Goal: Task Accomplishment & Management: Use online tool/utility

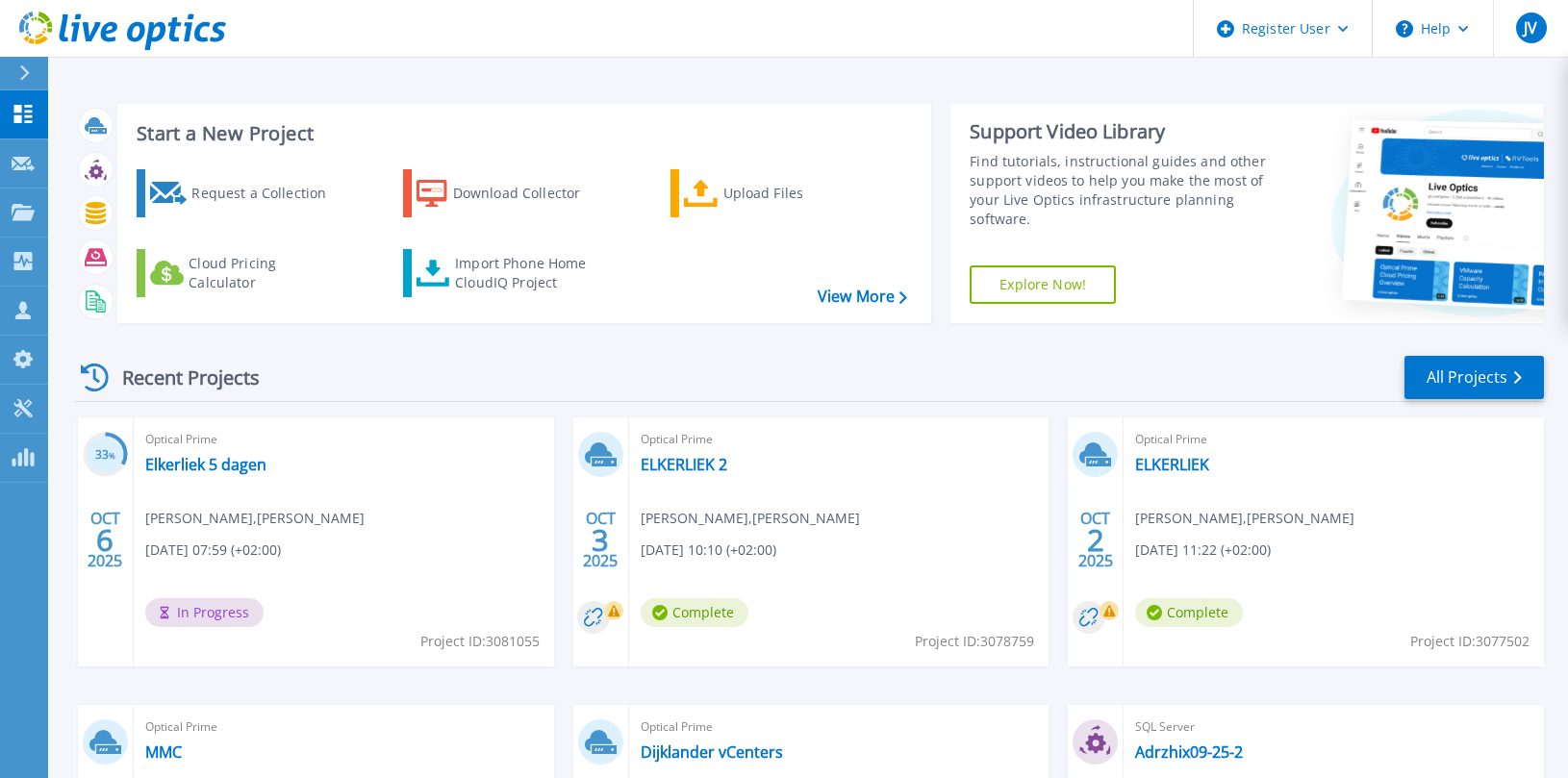
scroll to position [288, 0]
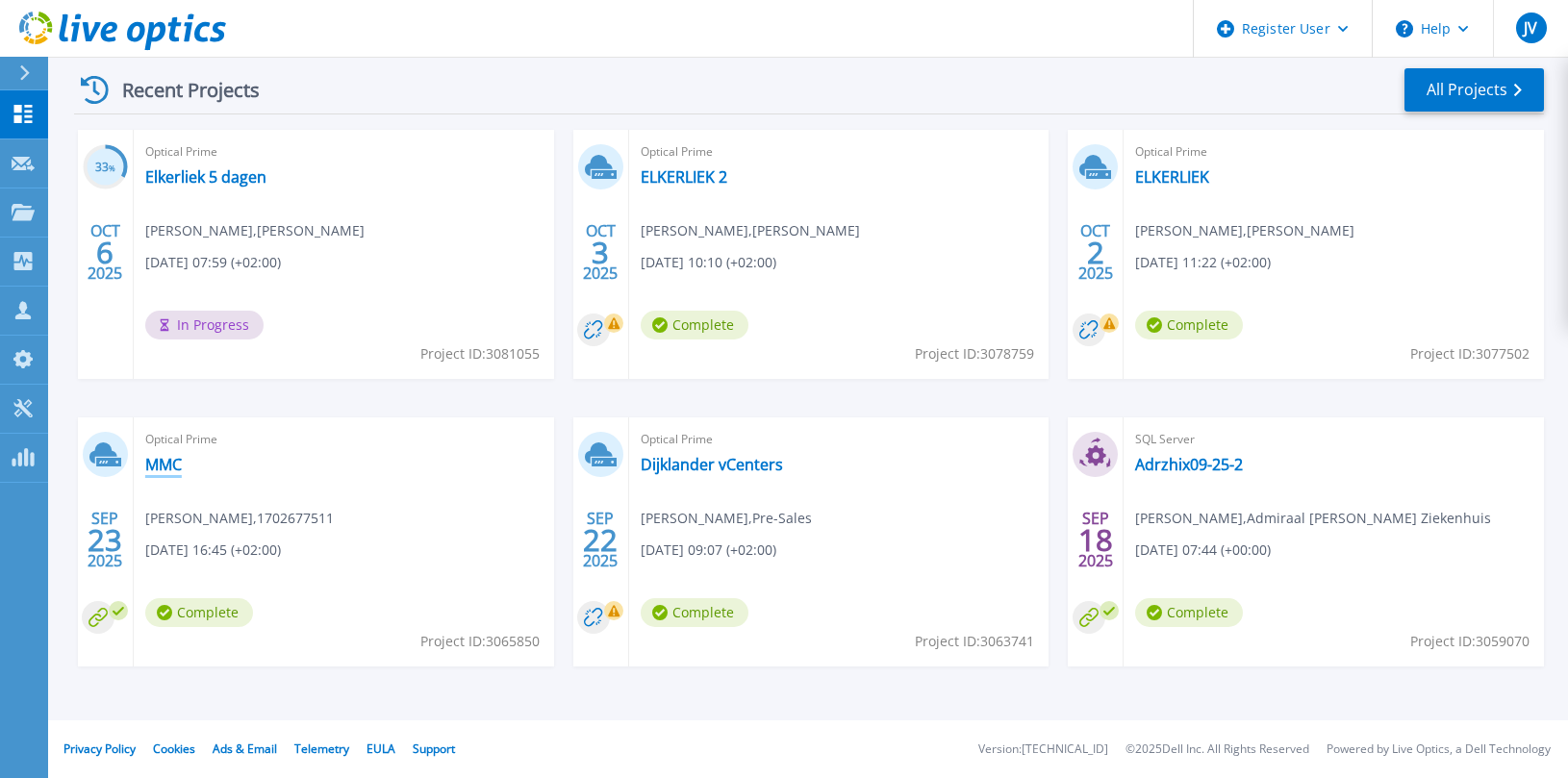
click at [168, 466] on link "MMC" at bounding box center [163, 464] width 37 height 19
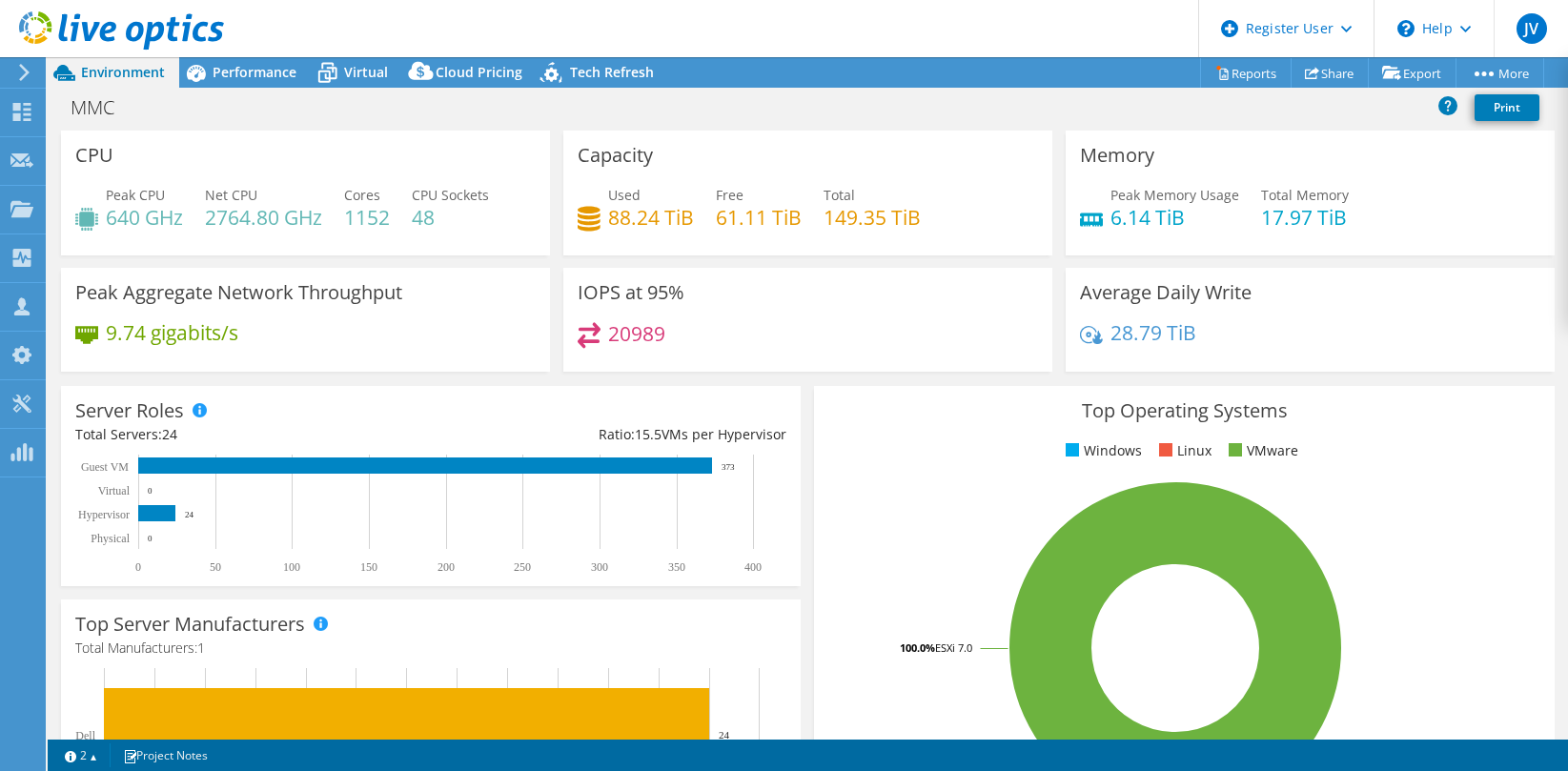
click at [887, 494] on rect at bounding box center [1175, 648] width 693 height 334
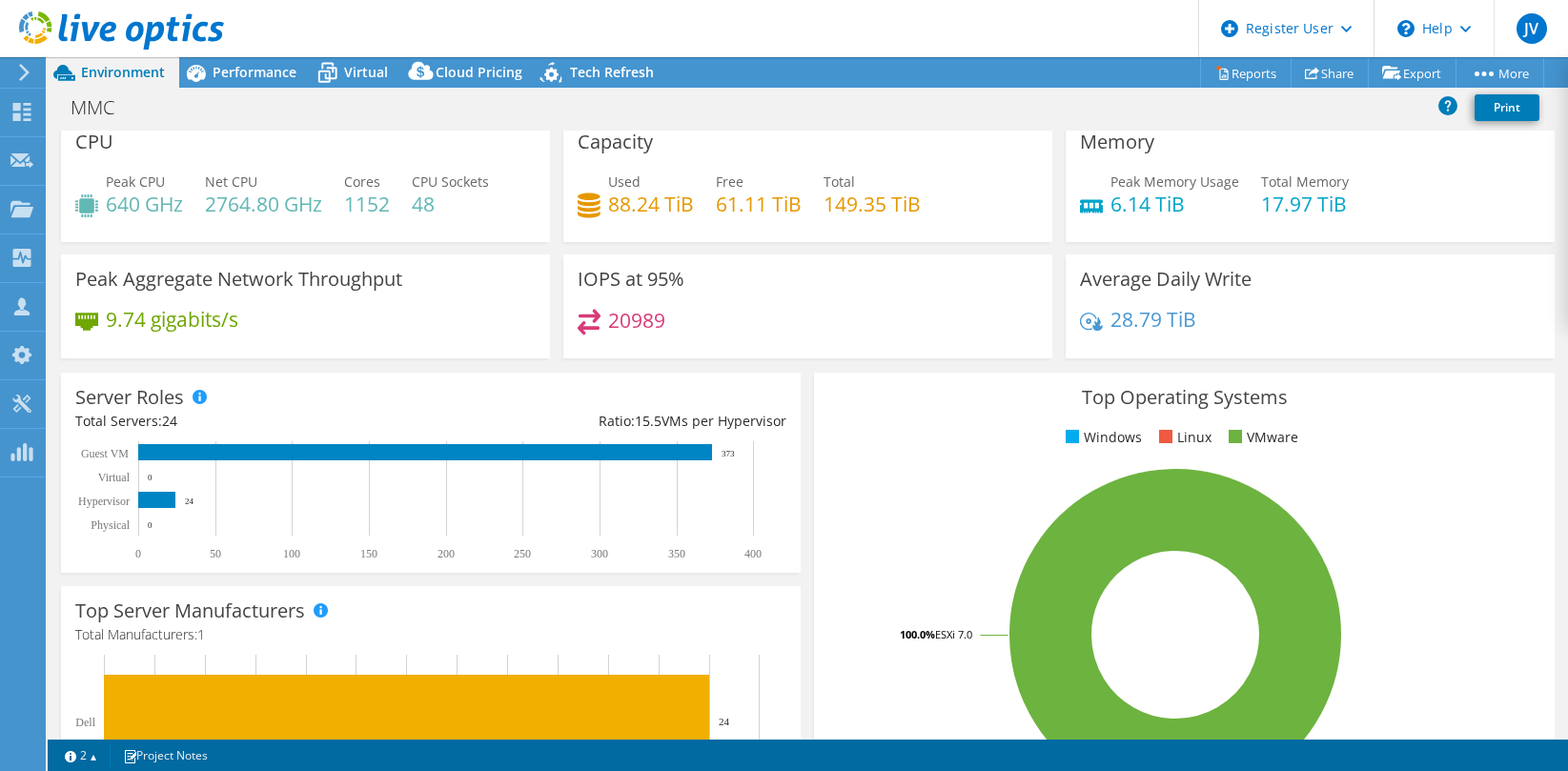
scroll to position [13, 0]
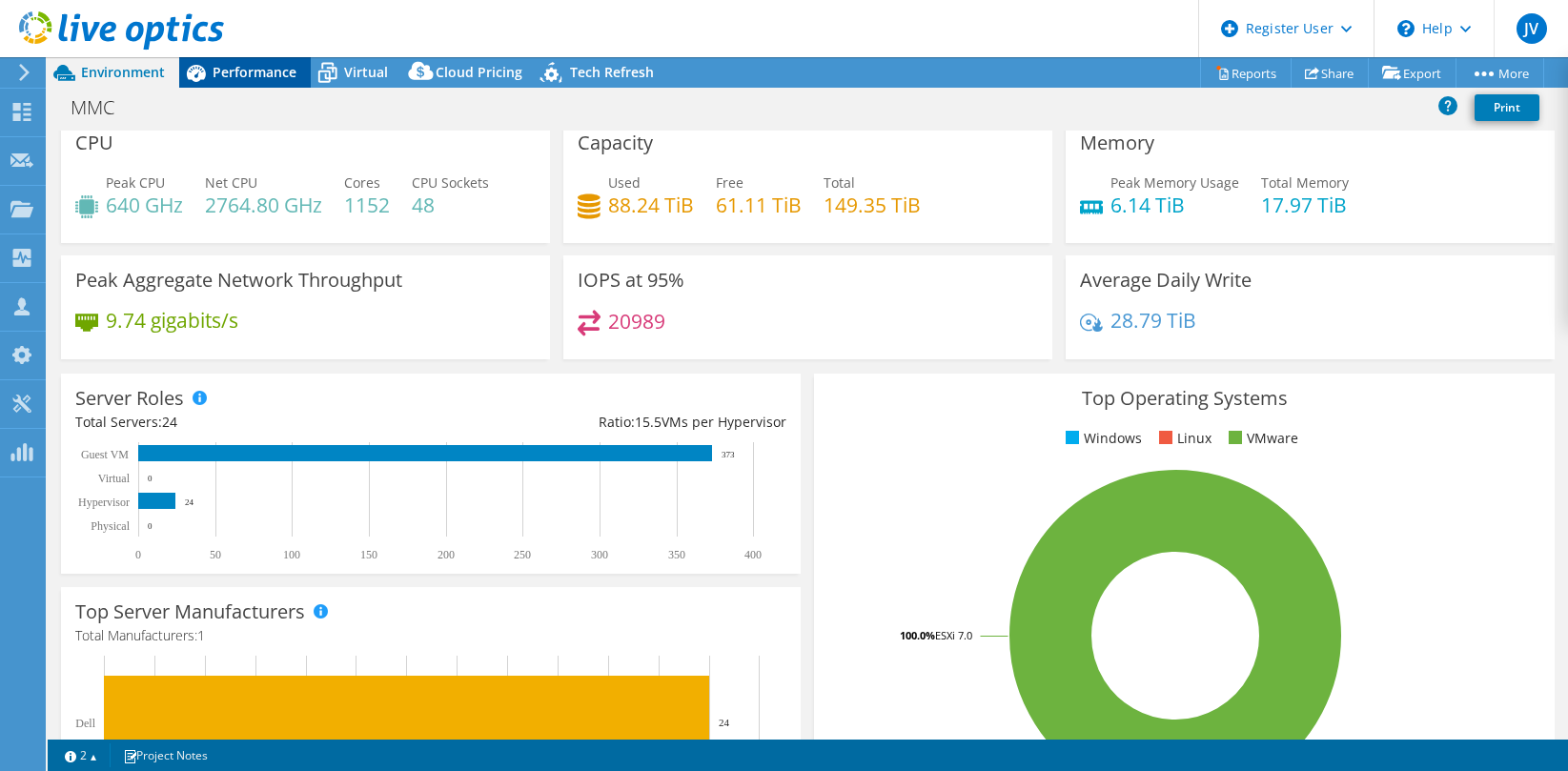
click at [235, 67] on span "Performance" at bounding box center [255, 72] width 84 height 18
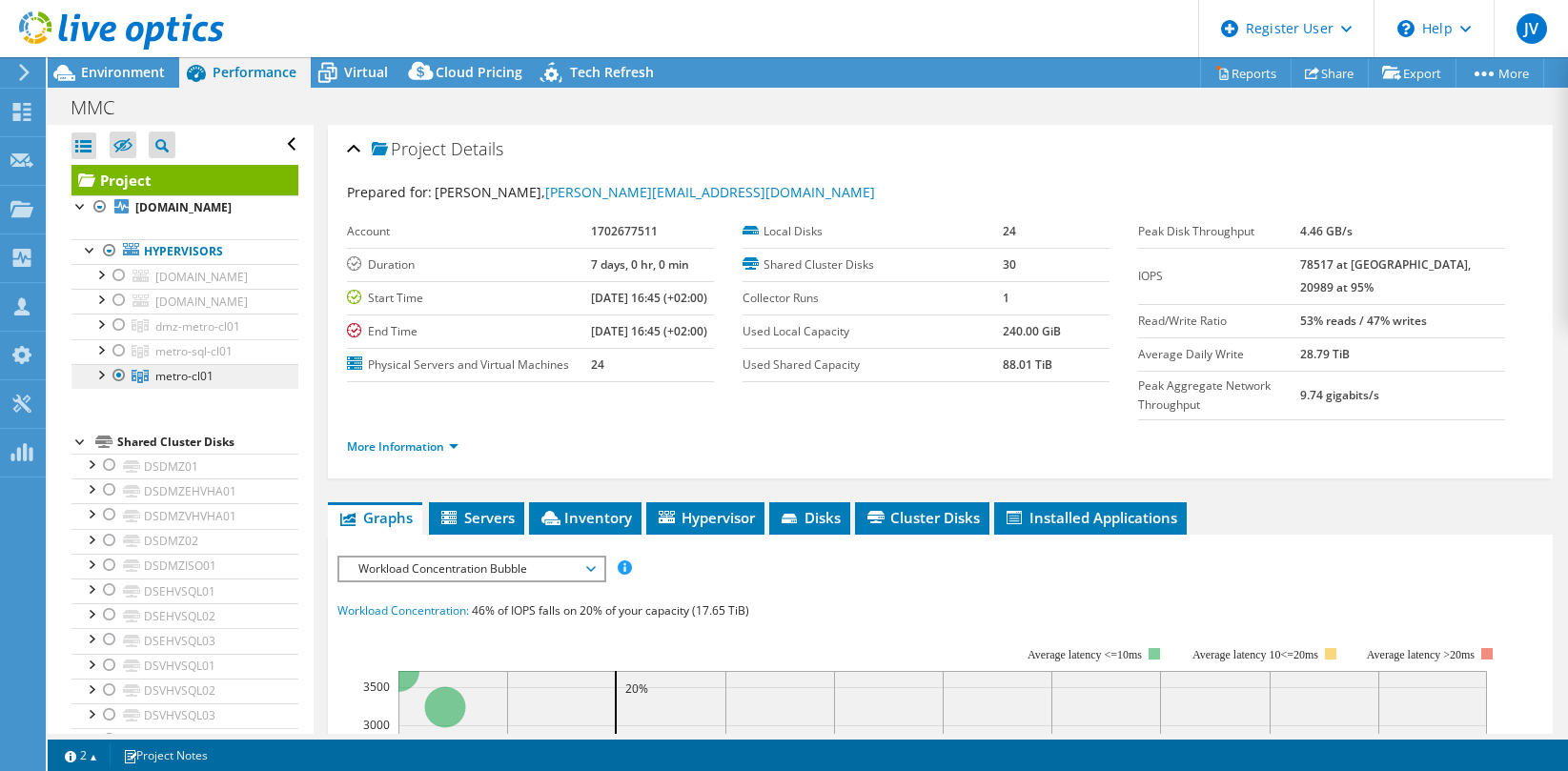
drag, startPoint x: 240, startPoint y: 373, endPoint x: 147, endPoint y: 382, distance: 93.4
click at [147, 382] on link "metro-cl01" at bounding box center [185, 376] width 227 height 24
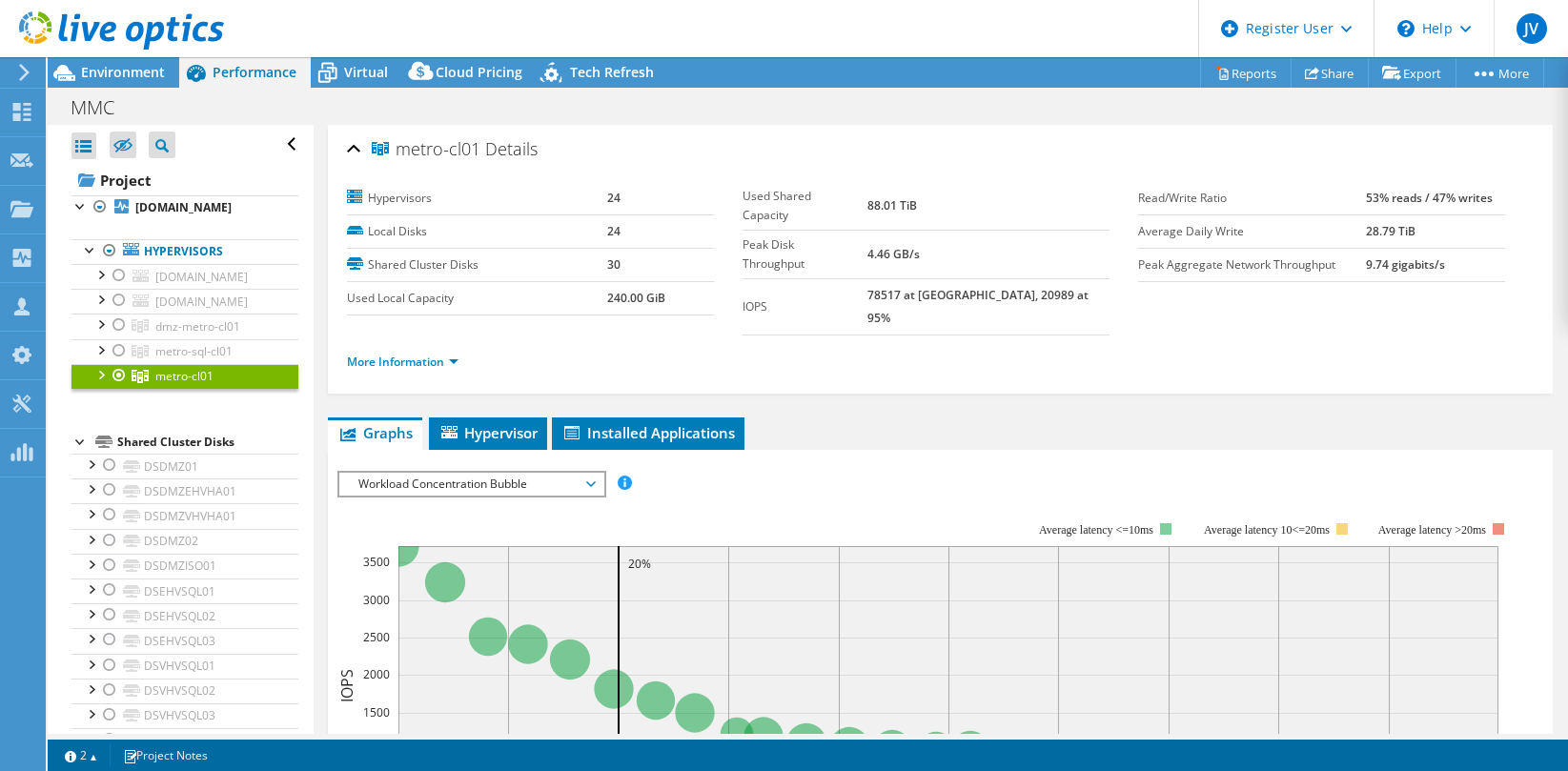
copy span "metro-cl01"
click at [1419, 347] on ul "More Information" at bounding box center [939, 360] width 1186 height 25
